Goal: Find specific page/section: Find specific page/section

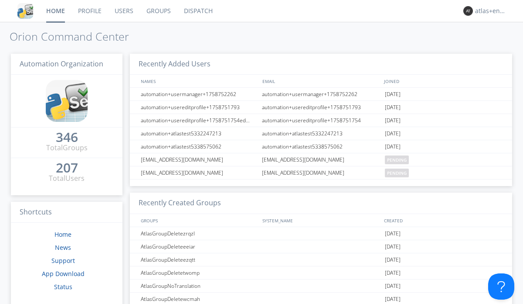
click at [198, 11] on link "Dispatch" at bounding box center [198, 11] width 42 height 22
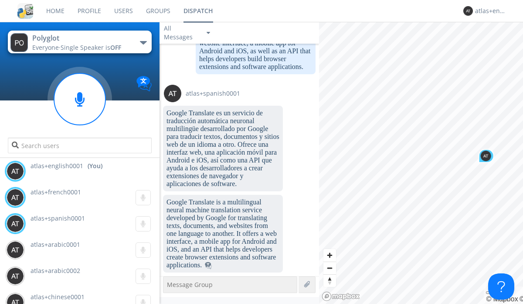
scroll to position [1058, 0]
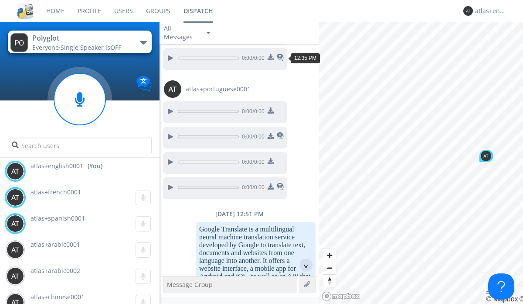
scroll to position [170, 0]
click at [303, 265] on div "^" at bounding box center [306, 264] width 13 height 13
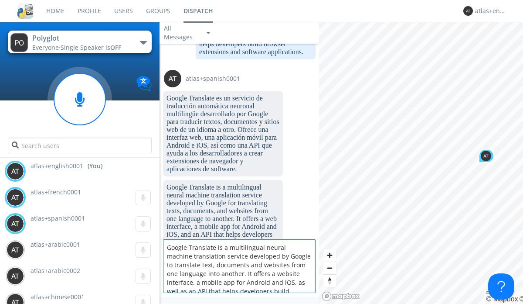
scroll to position [11, 0]
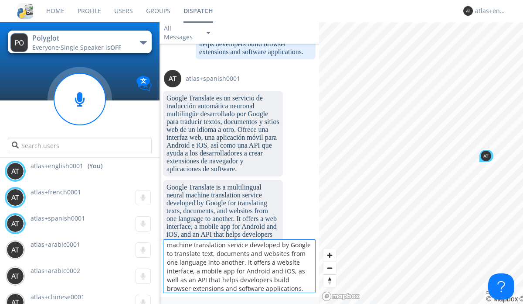
type textarea "Google Translate is a multilingual neural machine translation service developed…"
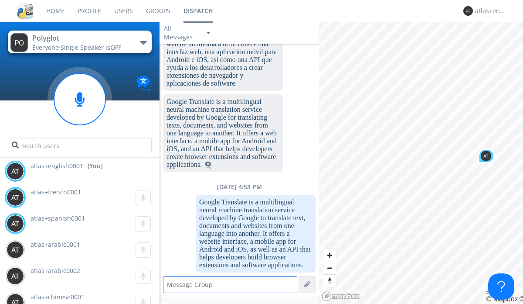
scroll to position [1264, 0]
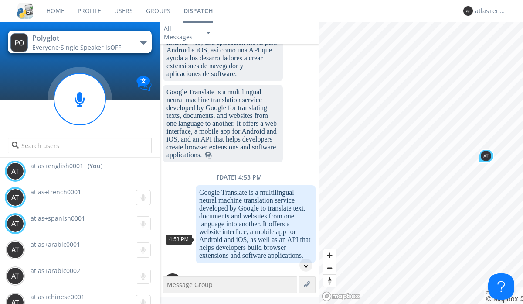
scroll to position [1350, 0]
